Goal: Information Seeking & Learning: Understand process/instructions

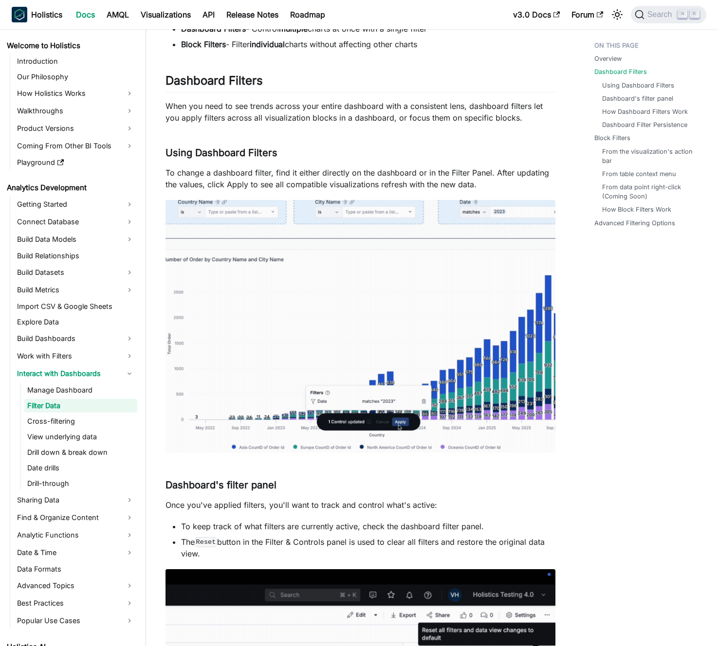
scroll to position [106, 0]
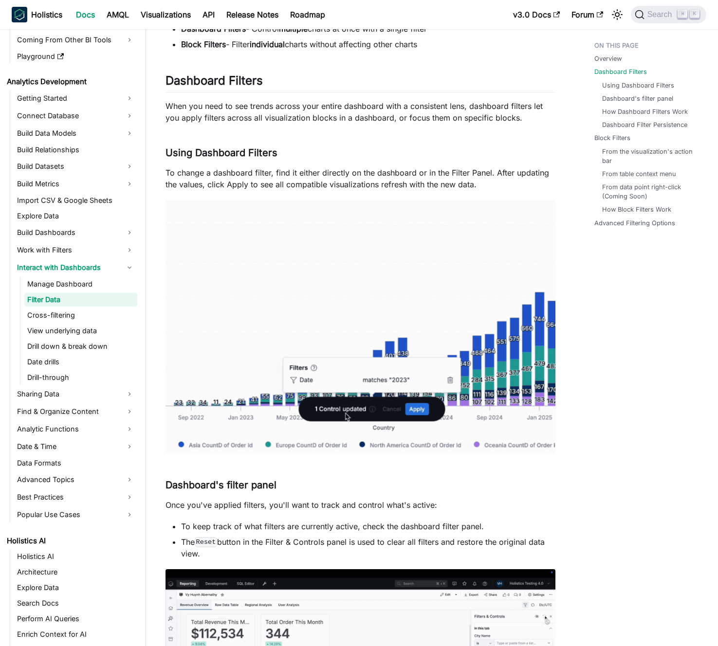
click at [300, 178] on p "To change a dashboard filter, find it either directly on the dashboard or in th…" at bounding box center [361, 178] width 390 height 23
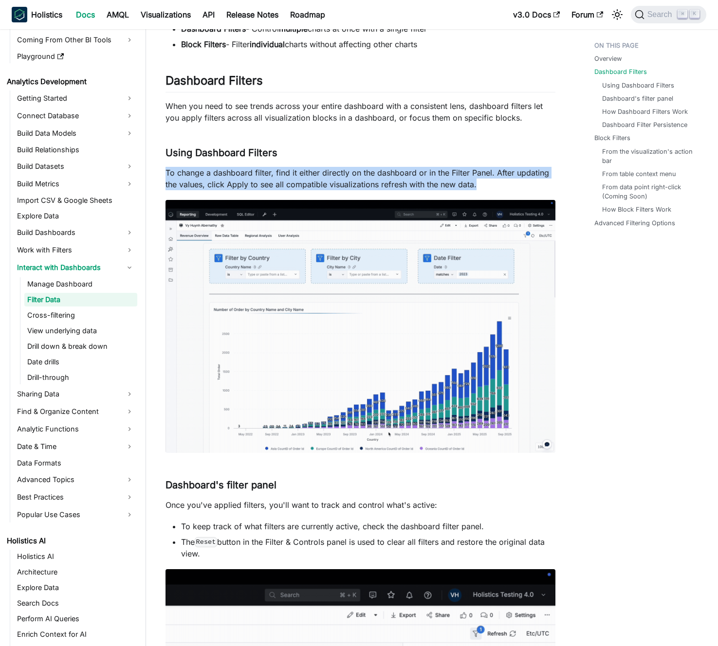
click at [300, 178] on p "To change a dashboard filter, find it either directly on the dashboard or in th…" at bounding box center [361, 178] width 390 height 23
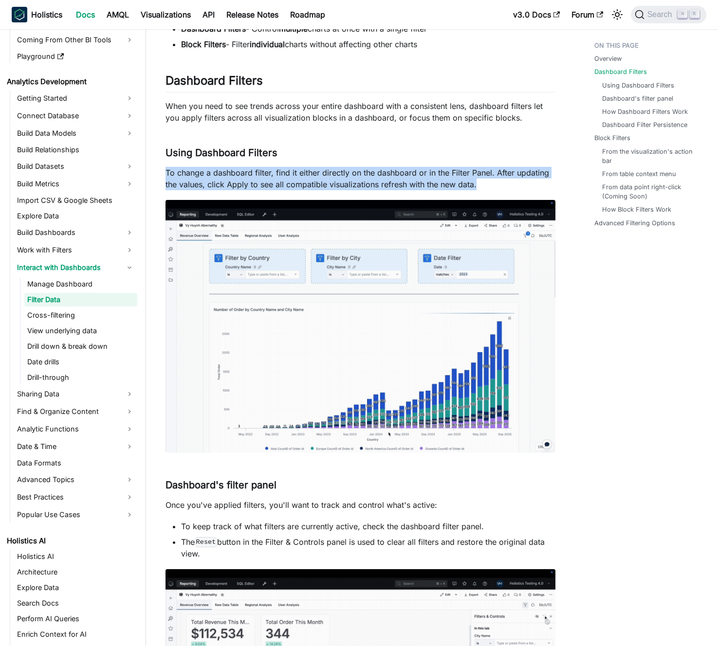
click at [293, 177] on p "To change a dashboard filter, find it either directly on the dashboard or in th…" at bounding box center [361, 178] width 390 height 23
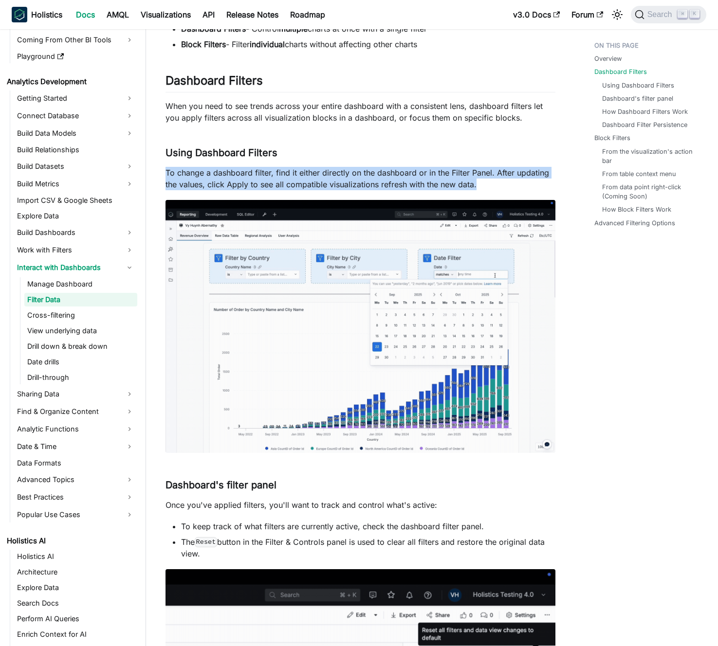
click at [275, 167] on p "To change a dashboard filter, find it either directly on the dashboard or in th…" at bounding box center [361, 178] width 390 height 23
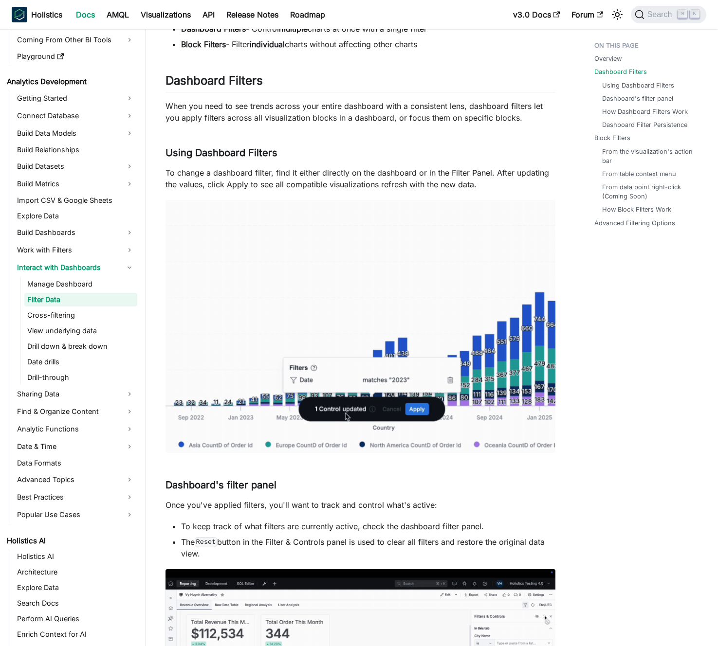
scroll to position [0, 0]
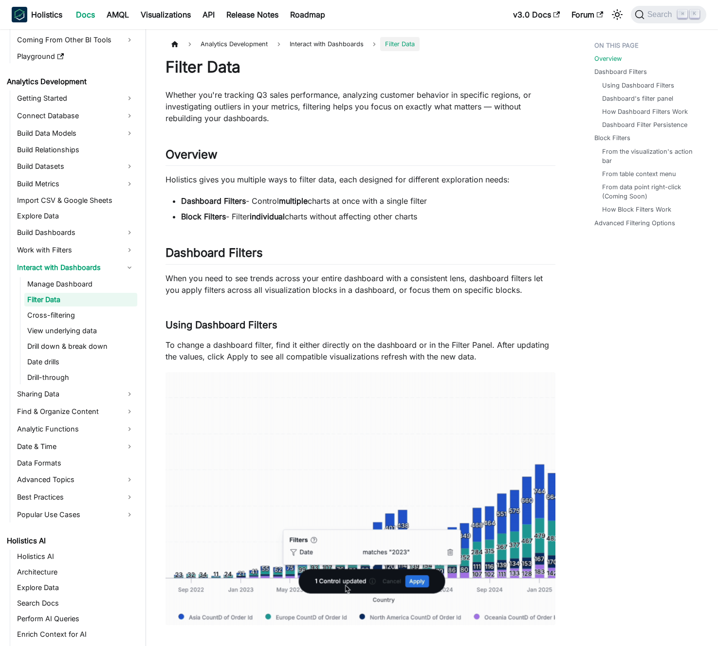
click at [340, 118] on p "Whether you're tracking Q3 sales performance, analyzing customer behavior in sp…" at bounding box center [361, 106] width 390 height 35
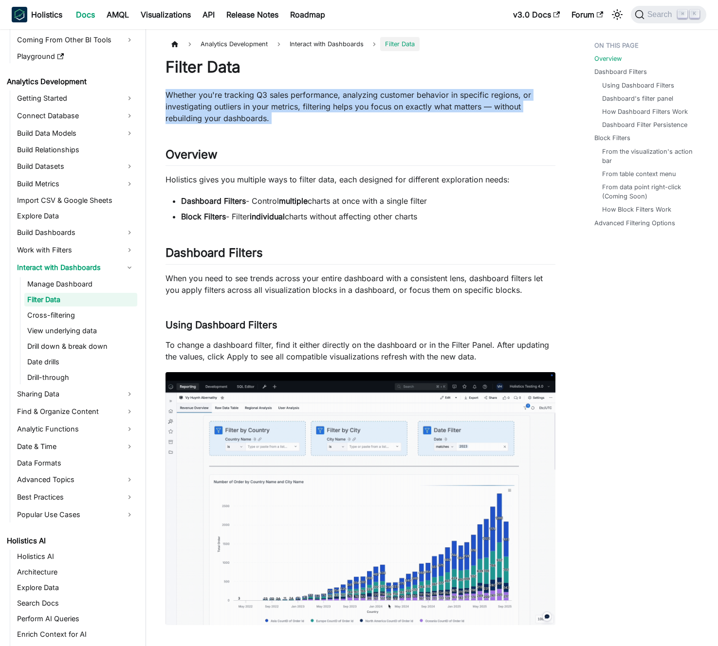
click at [340, 118] on p "Whether you're tracking Q3 sales performance, analyzing customer behavior in sp…" at bounding box center [361, 106] width 390 height 35
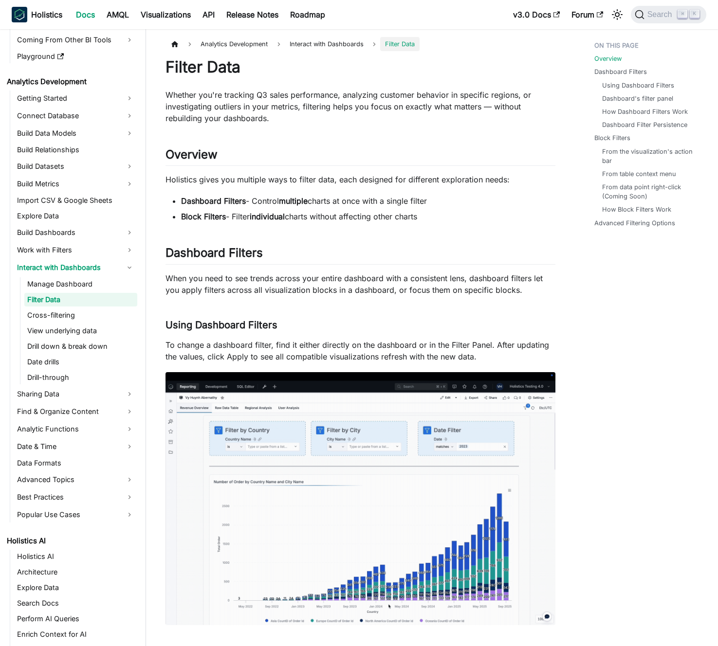
click at [333, 116] on p "Whether you're tracking Q3 sales performance, analyzing customer behavior in sp…" at bounding box center [361, 106] width 390 height 35
